Goal: Transaction & Acquisition: Obtain resource

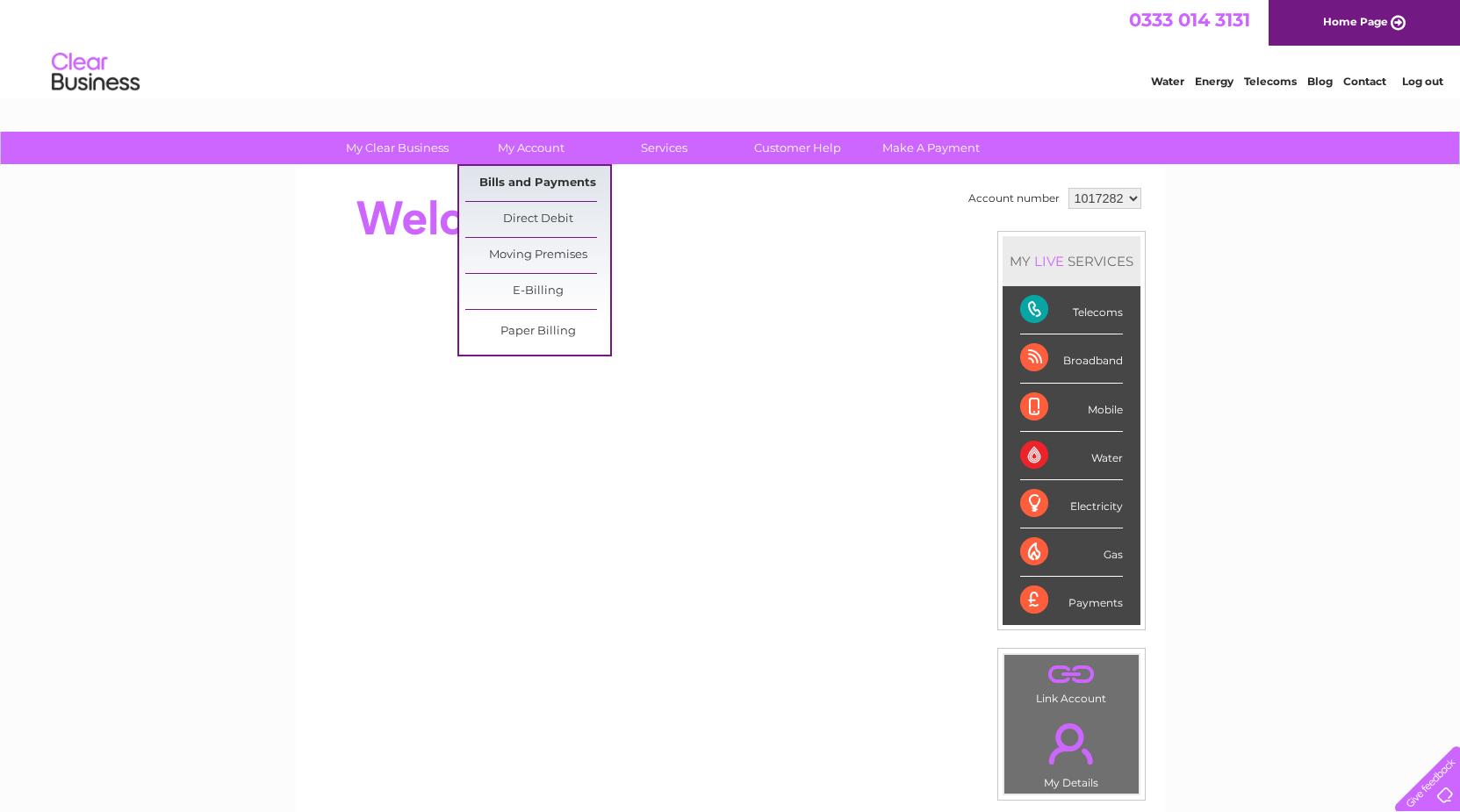
click at [540, 180] on link "Bills and Payments" at bounding box center [537, 182] width 145 height 35
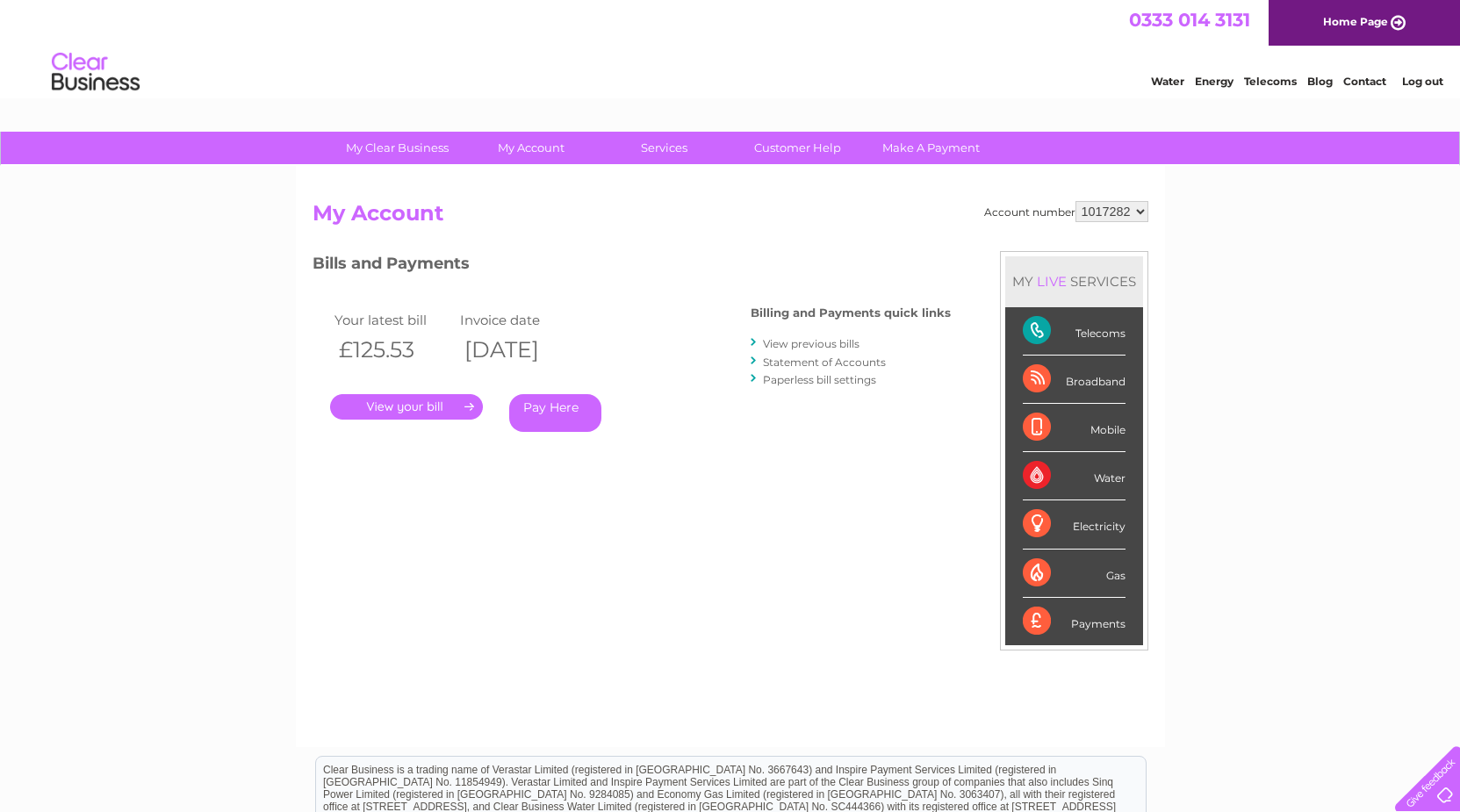
click at [419, 406] on link "." at bounding box center [406, 406] width 152 height 26
click at [805, 346] on link "View previous bills" at bounding box center [810, 343] width 97 height 13
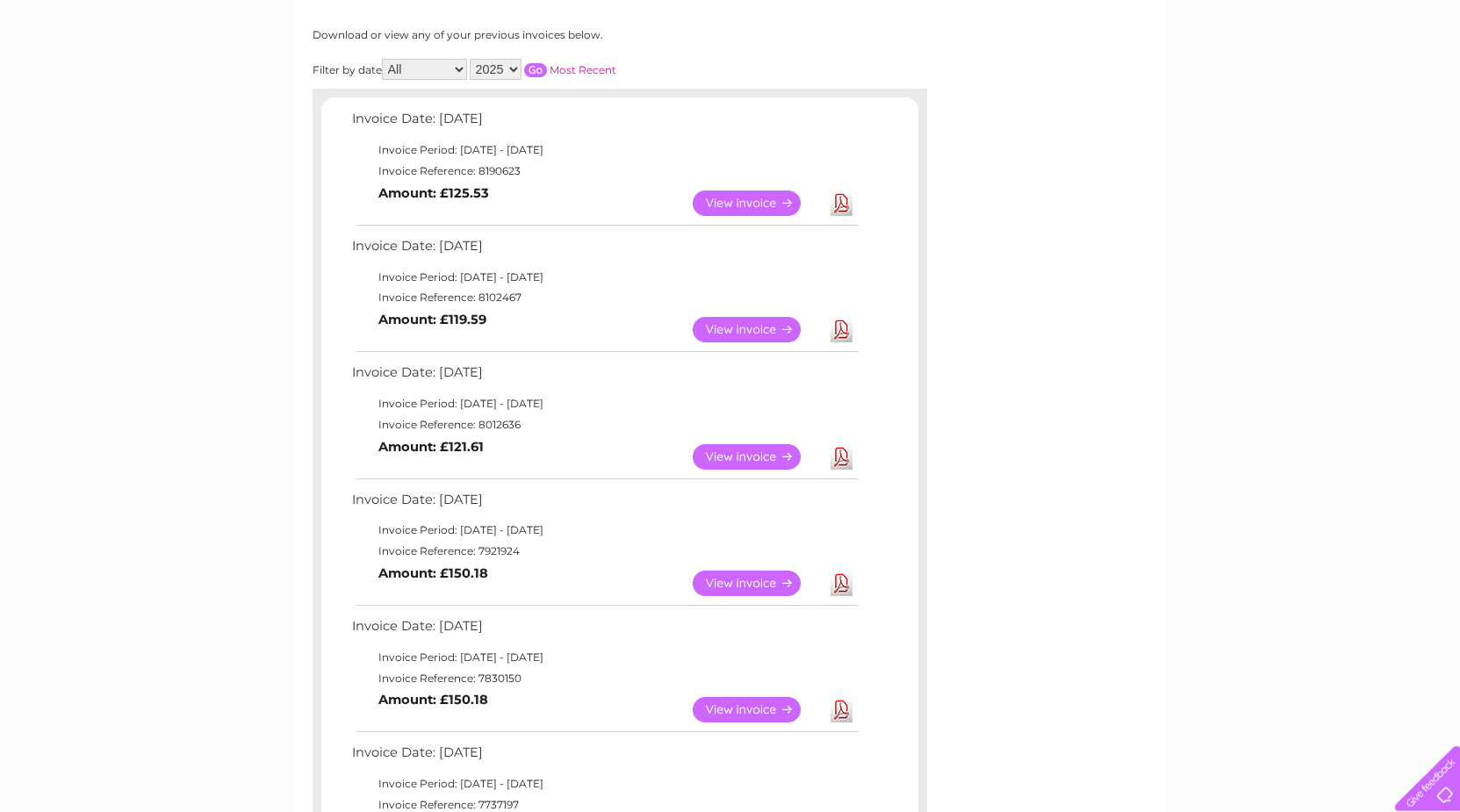
scroll to position [358, 0]
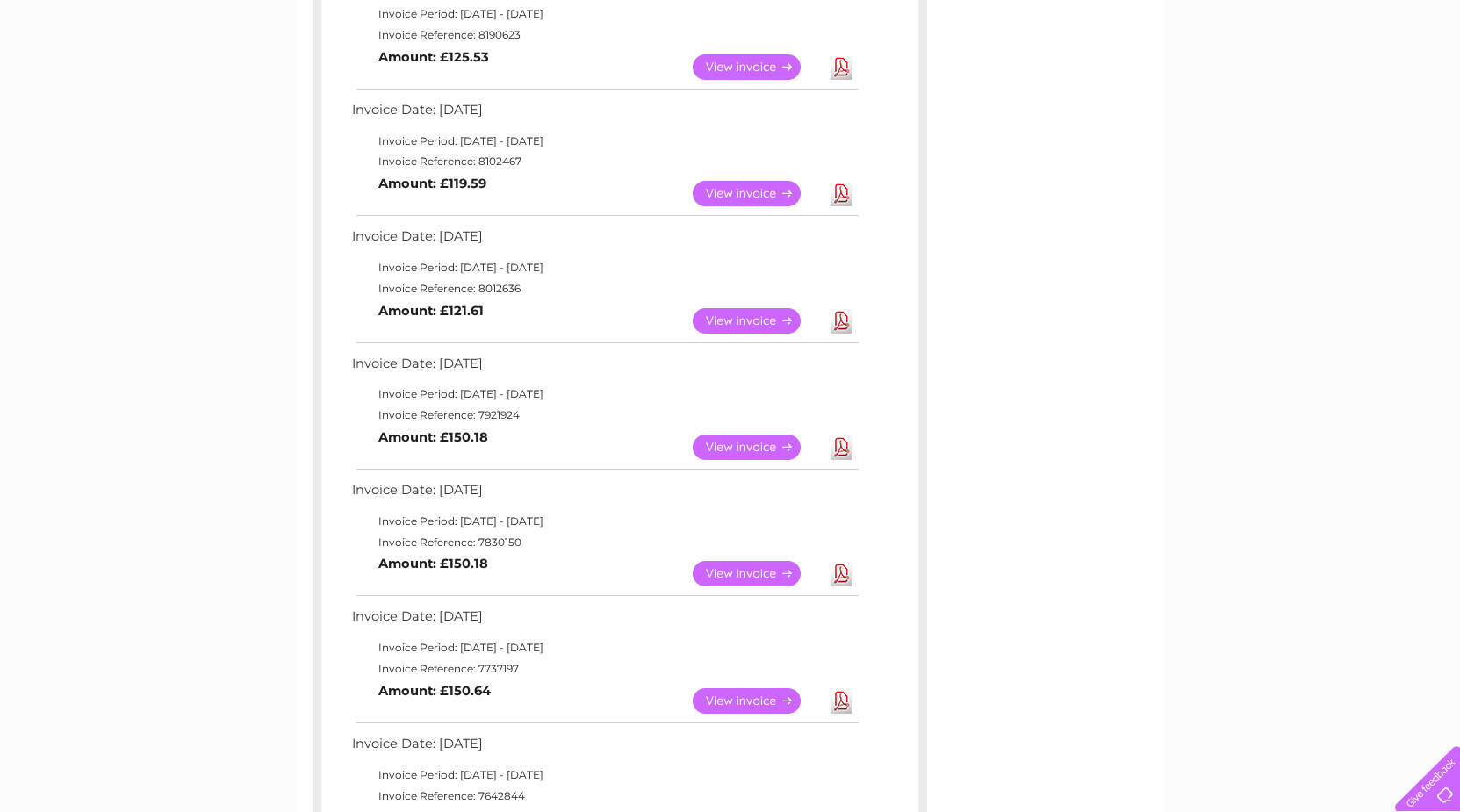
click at [746, 442] on link "View" at bounding box center [756, 447] width 129 height 26
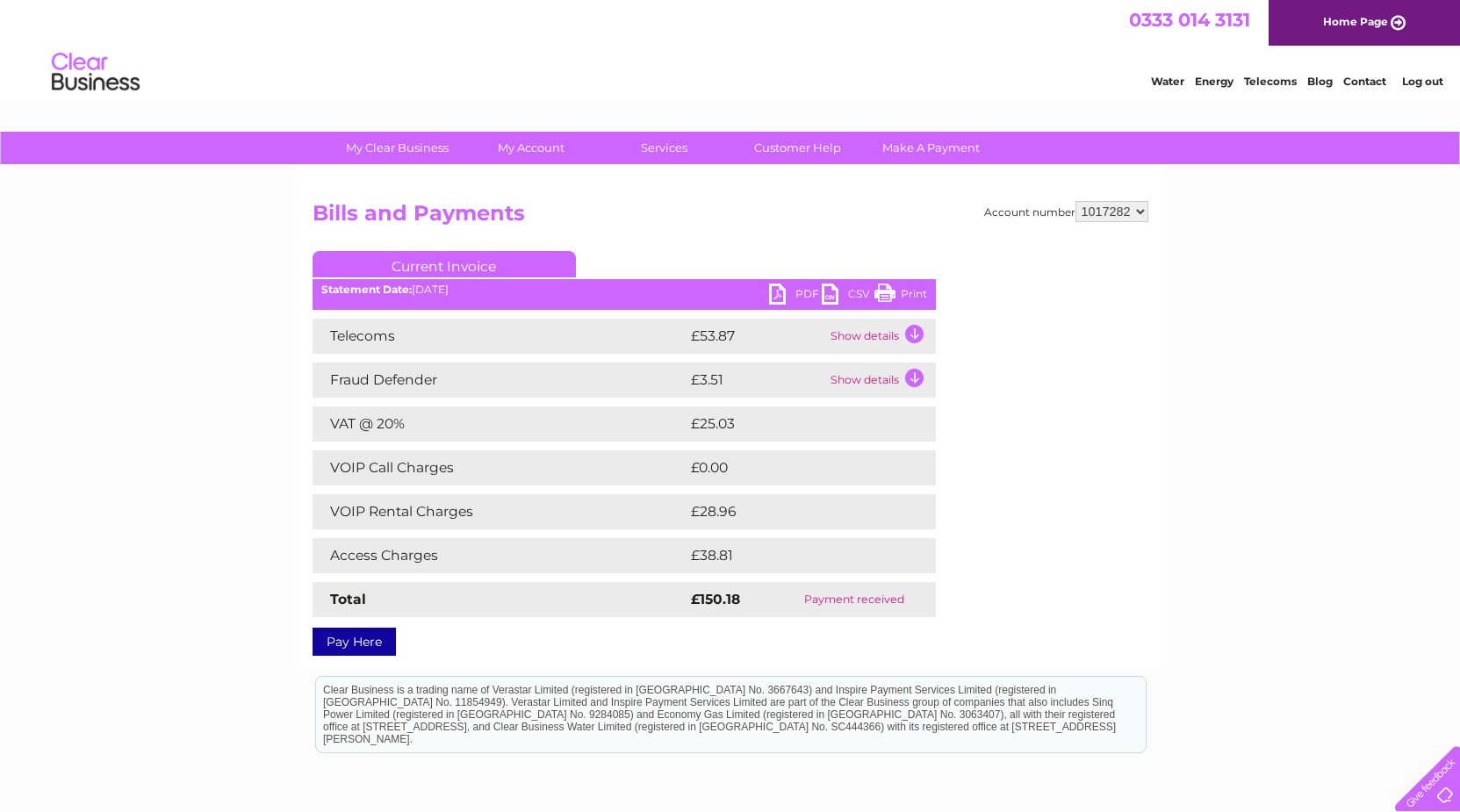
click at [798, 290] on link "PDF" at bounding box center [795, 296] width 53 height 26
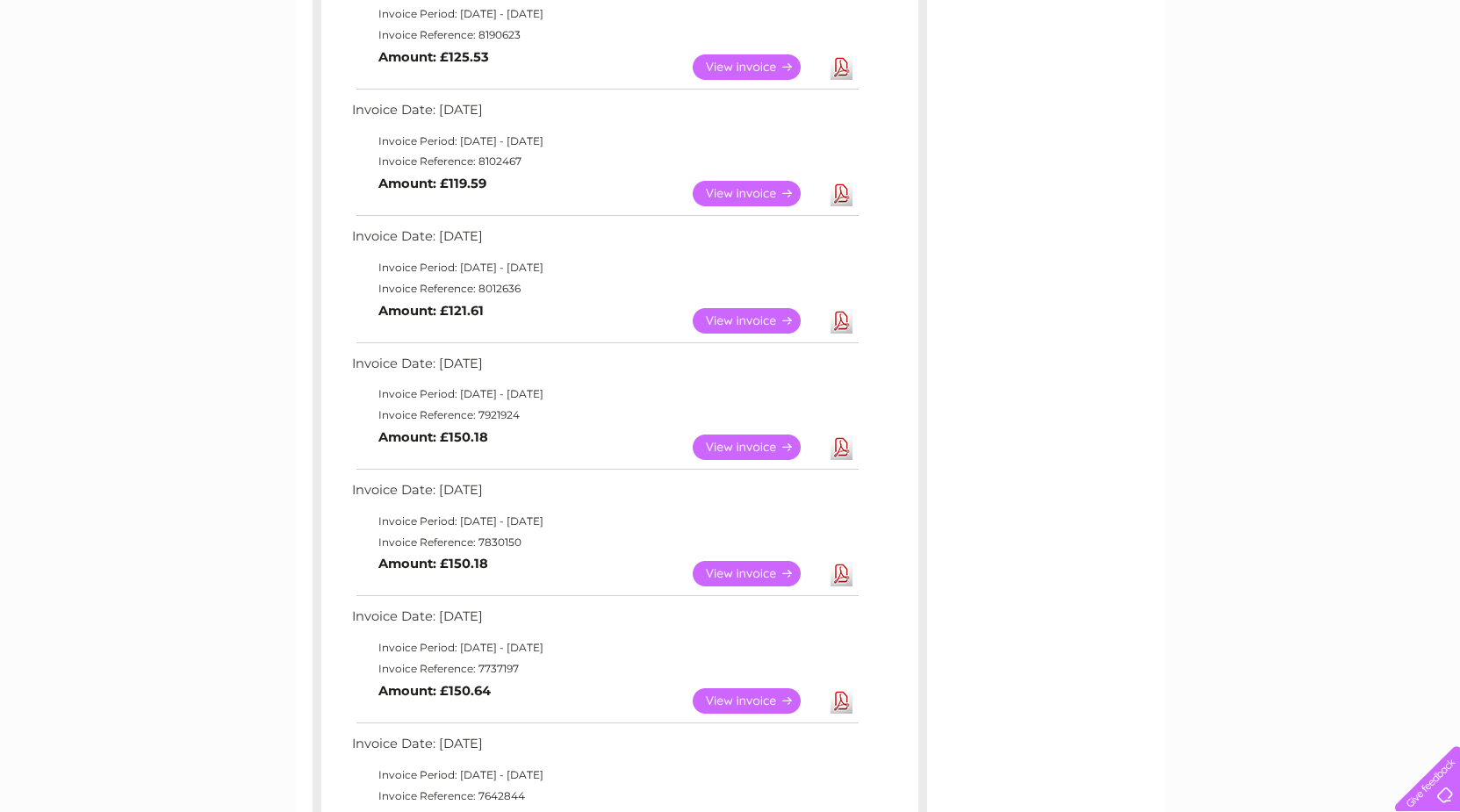
click at [742, 320] on link "View" at bounding box center [756, 321] width 129 height 26
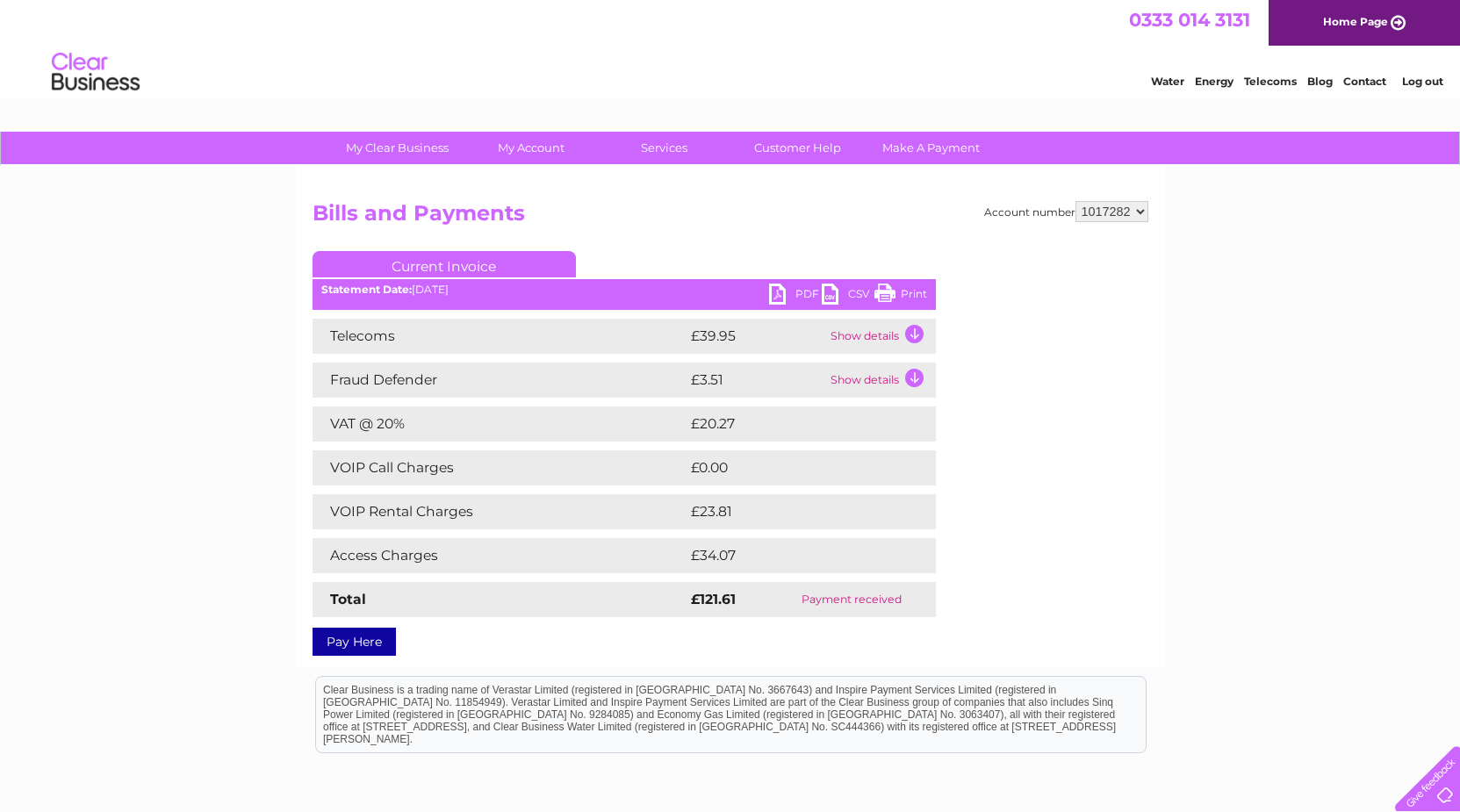
click at [793, 293] on link "PDF" at bounding box center [795, 296] width 53 height 26
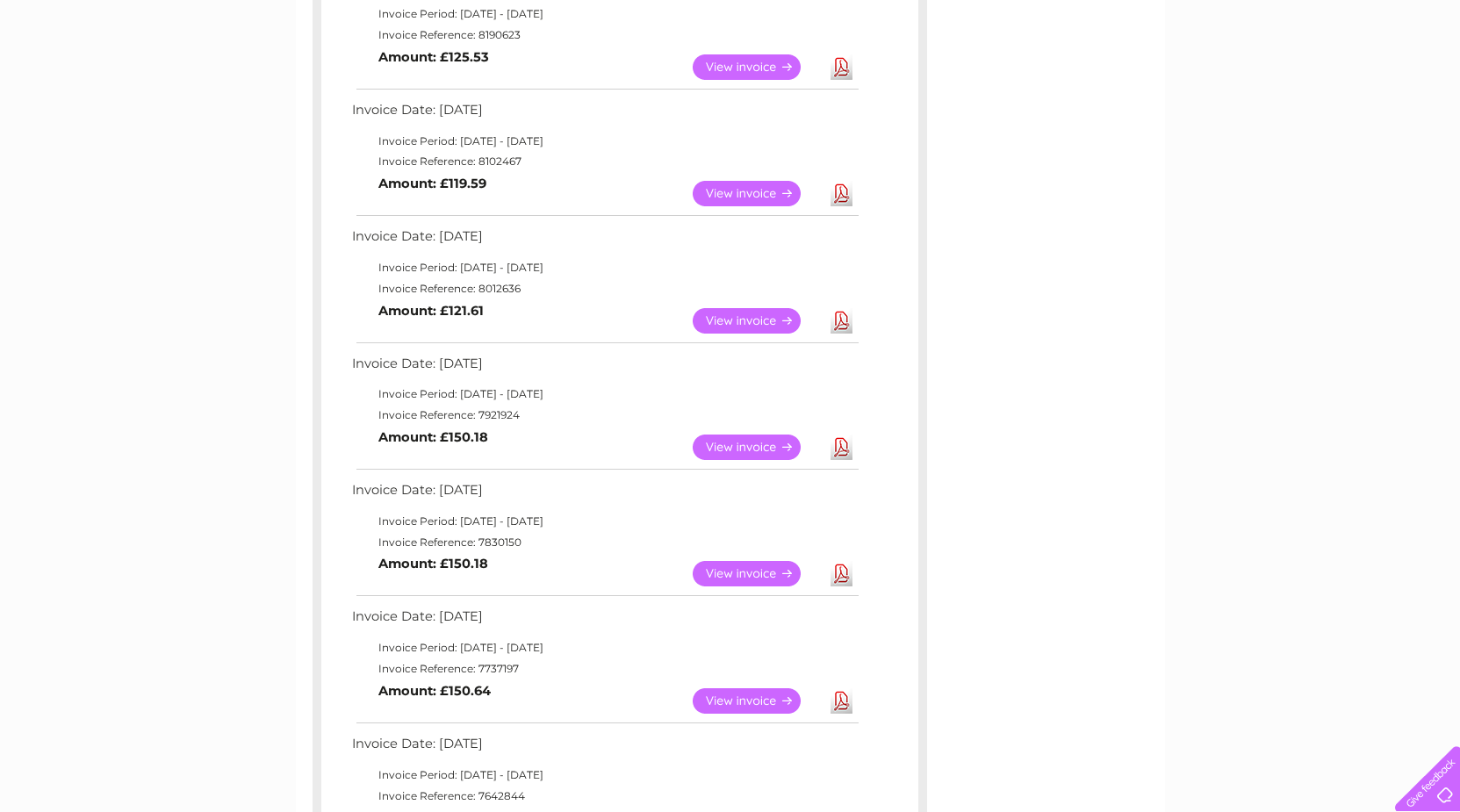
click at [756, 189] on link "View" at bounding box center [756, 193] width 129 height 26
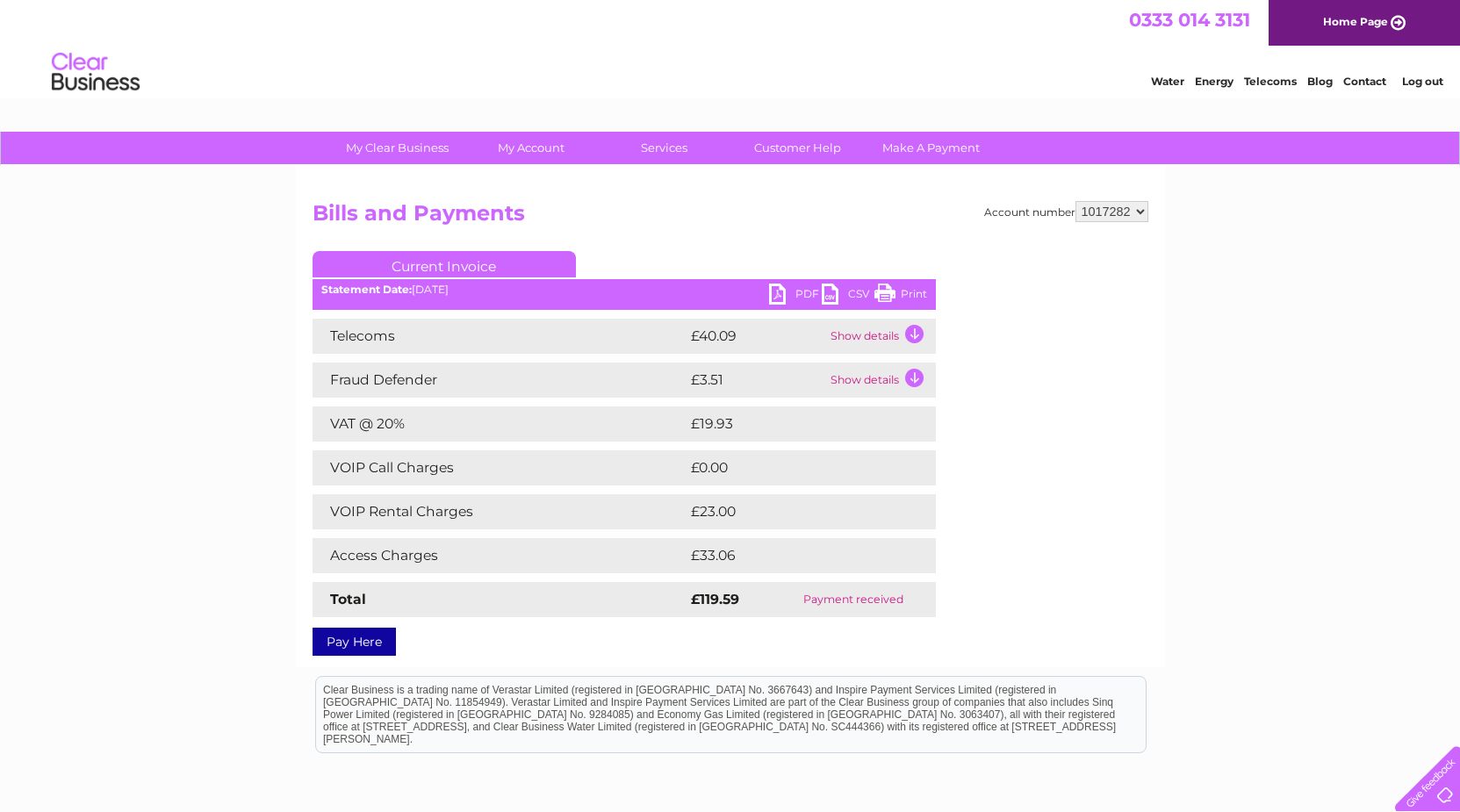
click at [791, 293] on link "PDF" at bounding box center [795, 296] width 53 height 26
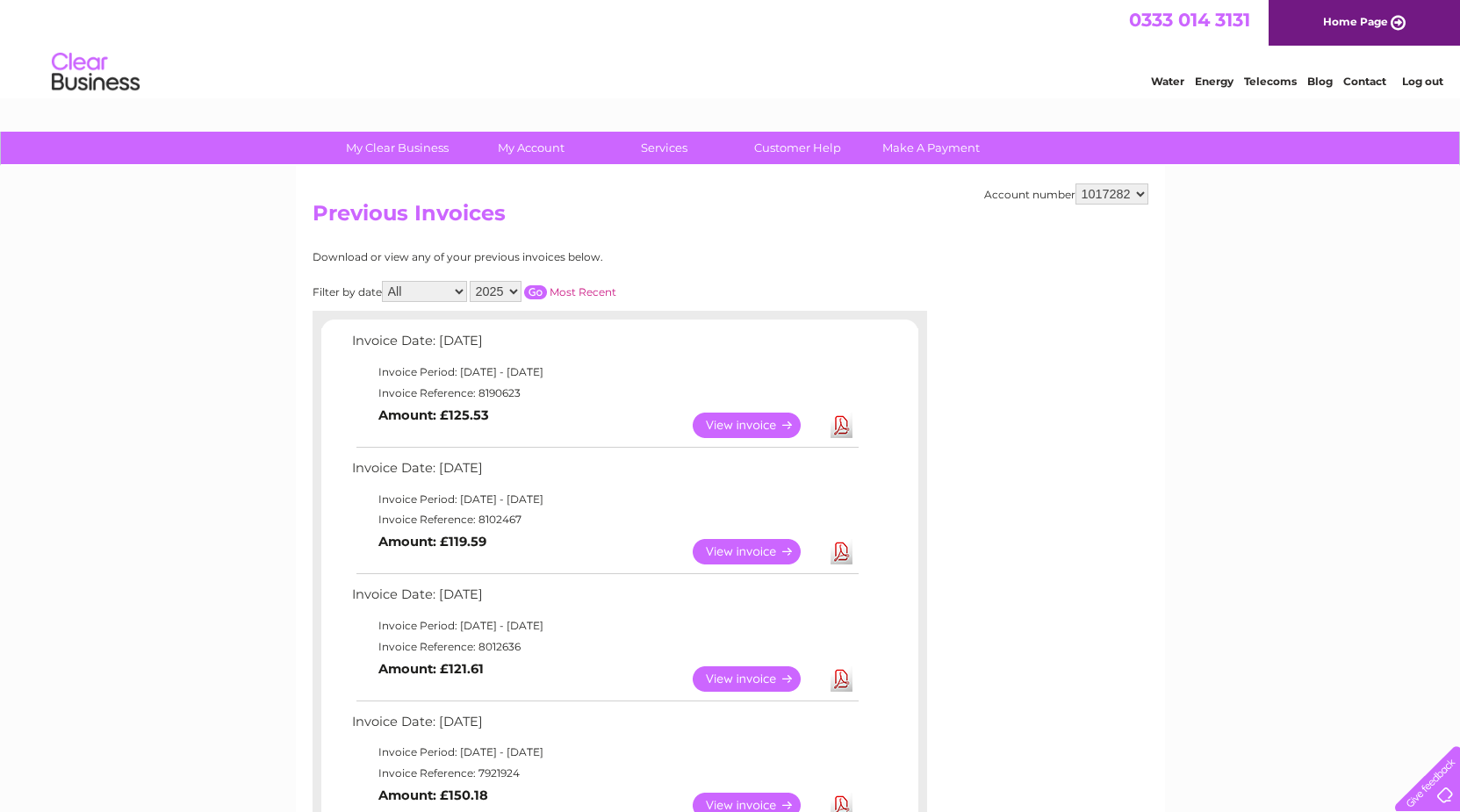
click at [745, 423] on link "View" at bounding box center [756, 425] width 129 height 26
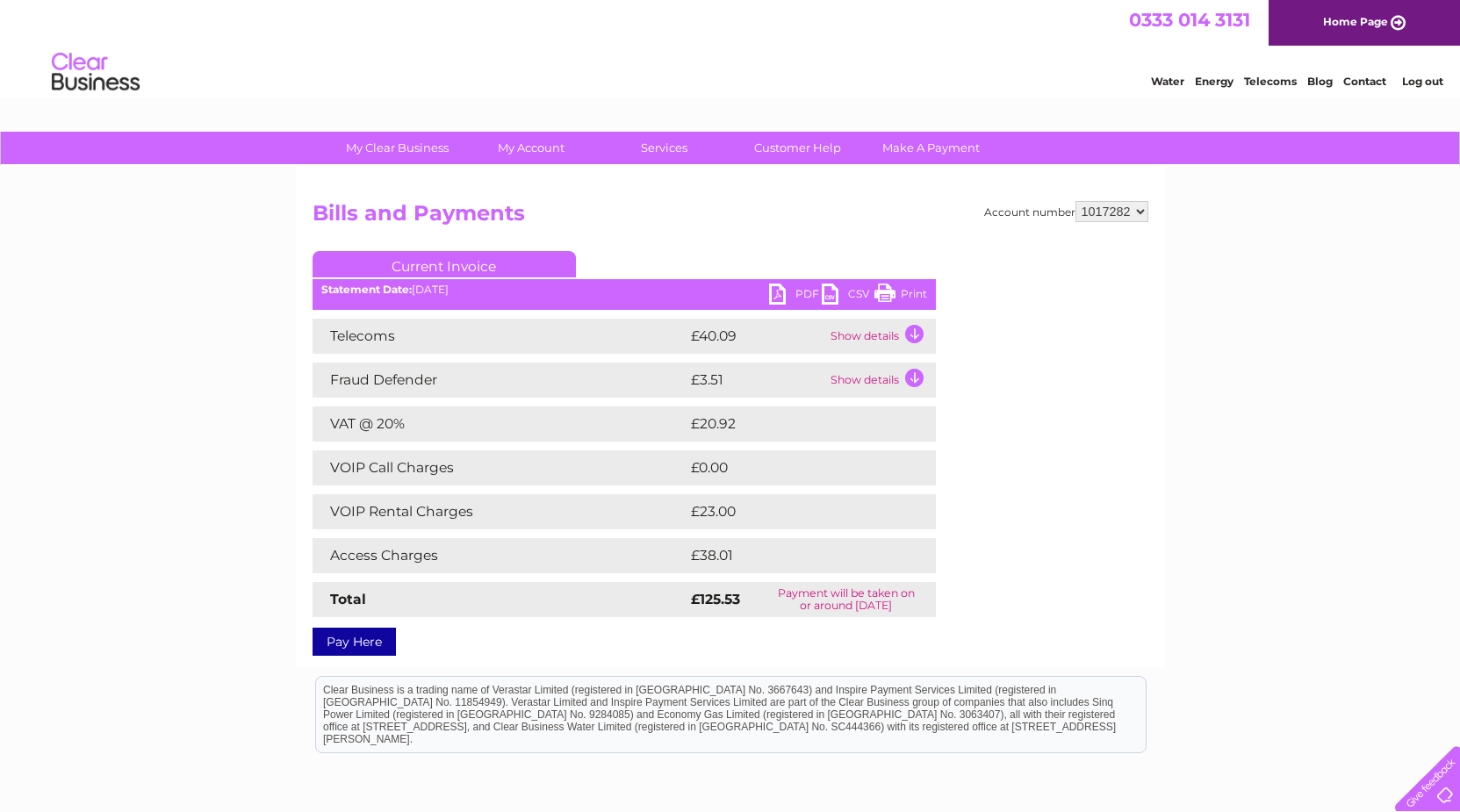
click at [780, 296] on link "PDF" at bounding box center [795, 296] width 53 height 26
